Goal: Find specific page/section: Find specific page/section

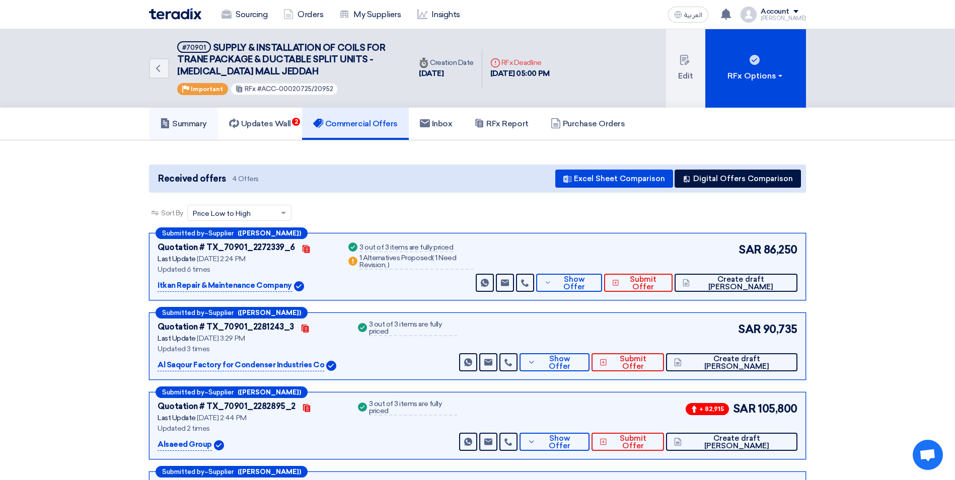
click at [190, 125] on h5 "Summary" at bounding box center [183, 124] width 47 height 10
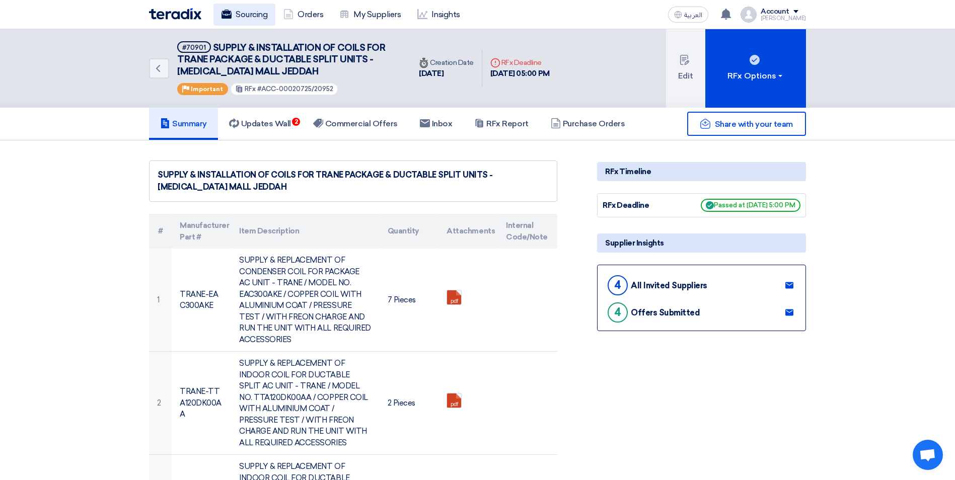
click at [244, 11] on link "Sourcing" at bounding box center [244, 15] width 62 height 22
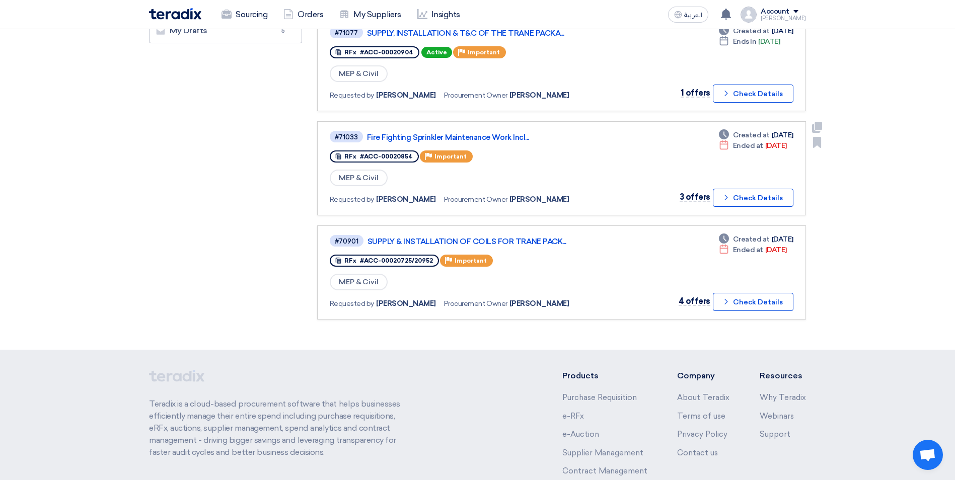
scroll to position [314, 0]
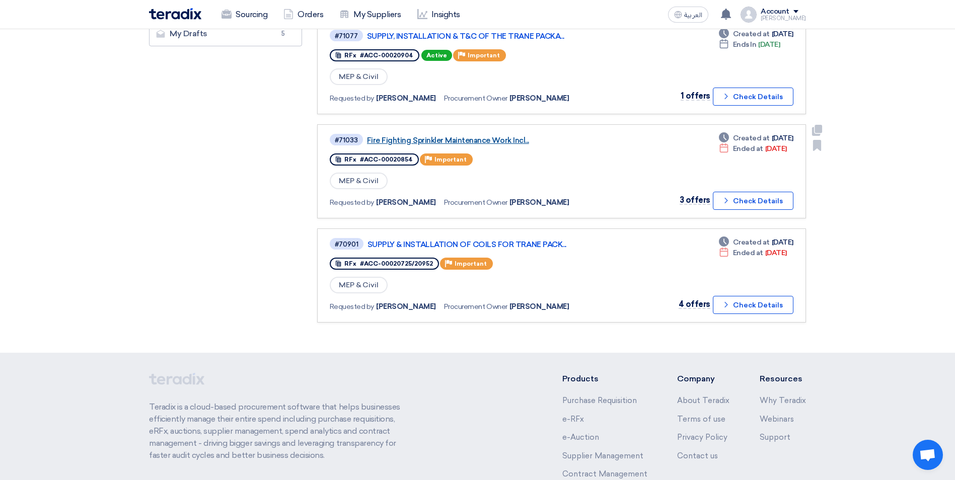
click at [489, 141] on link "Fire Fighting Sprinkler Maintenance Work Incl..." at bounding box center [493, 140] width 252 height 9
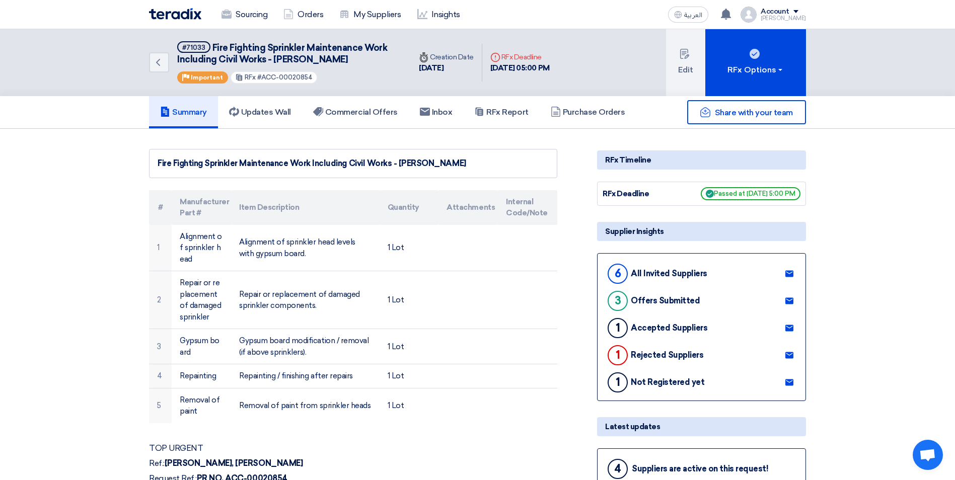
drag, startPoint x: 212, startPoint y: 44, endPoint x: 349, endPoint y: 57, distance: 138.0
click at [349, 57] on h5 "#71033 Fire Fighting Sprinkler Maintenance Work Including Civil Works - [PERSON…" at bounding box center [287, 53] width 221 height 25
copy span "Fire Fighting Sprinkler Maintenance Work Including Civil Works - [PERSON_NAME]"
click at [257, 10] on link "Sourcing" at bounding box center [244, 15] width 62 height 22
